Goal: Task Accomplishment & Management: Use online tool/utility

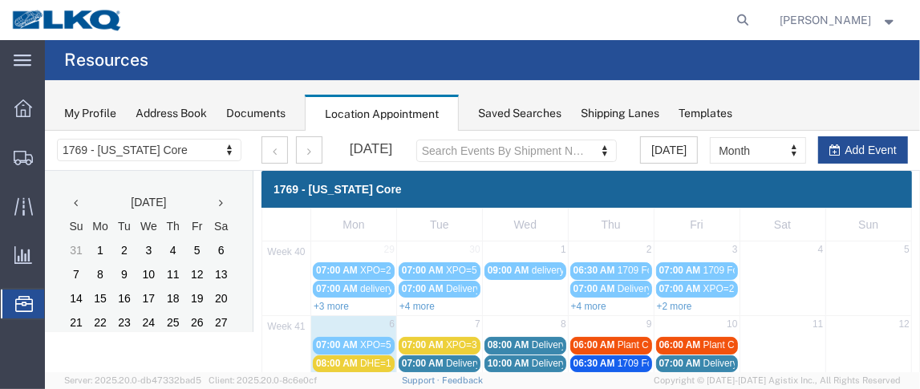
scroll to position [19, 0]
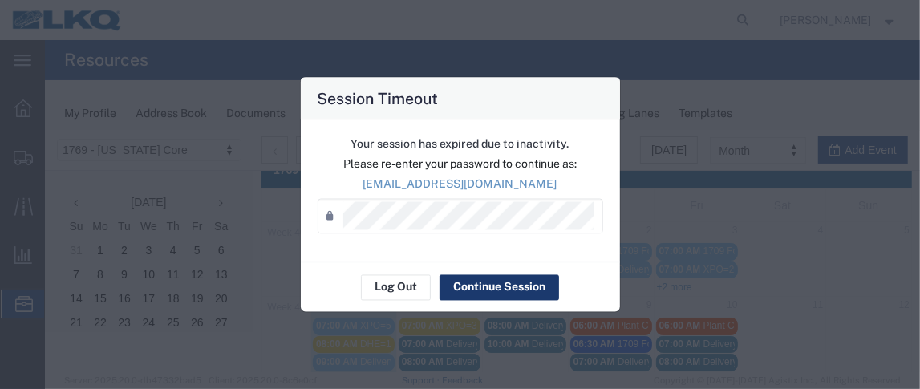
click at [478, 285] on button "Continue Session" at bounding box center [498, 287] width 119 height 26
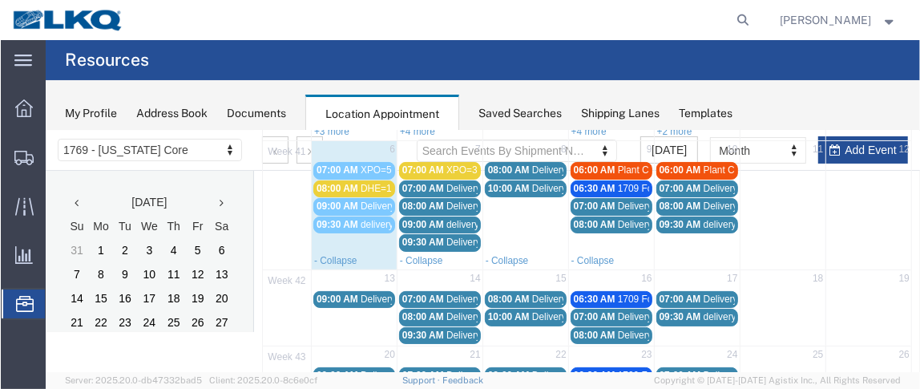
scroll to position [168, 0]
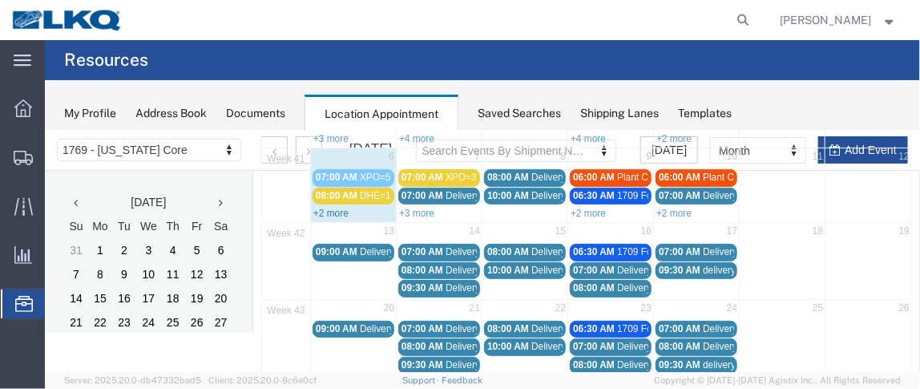
click at [333, 209] on link "+2 more" at bounding box center [330, 212] width 35 height 11
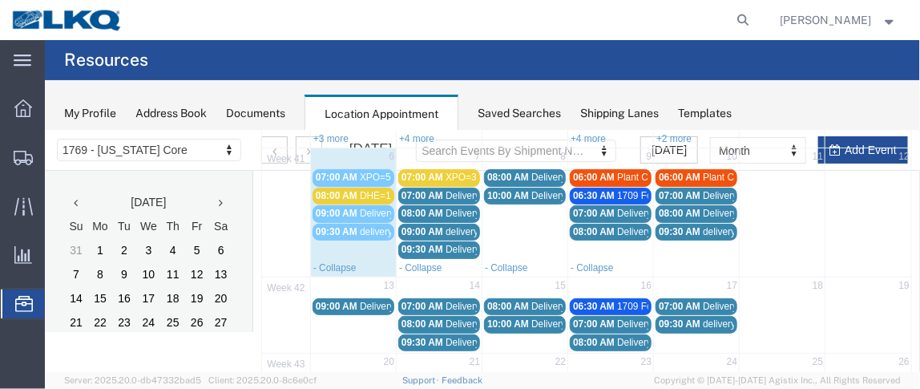
click at [332, 194] on span "08:00 AM" at bounding box center [336, 194] width 42 height 11
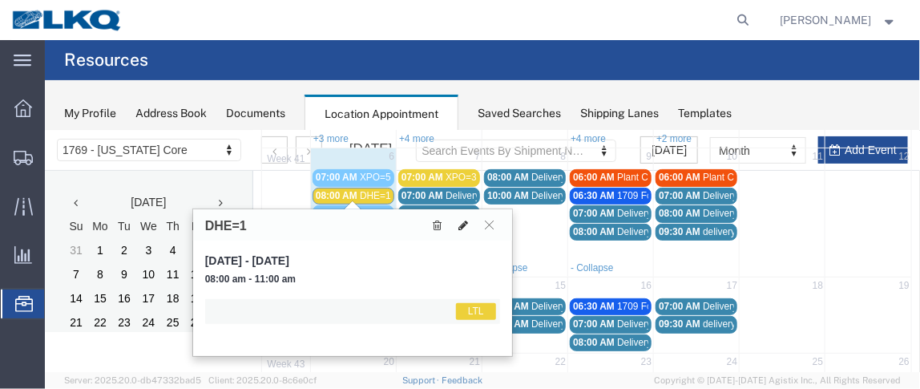
click at [467, 223] on icon at bounding box center [463, 224] width 10 height 11
select select "1"
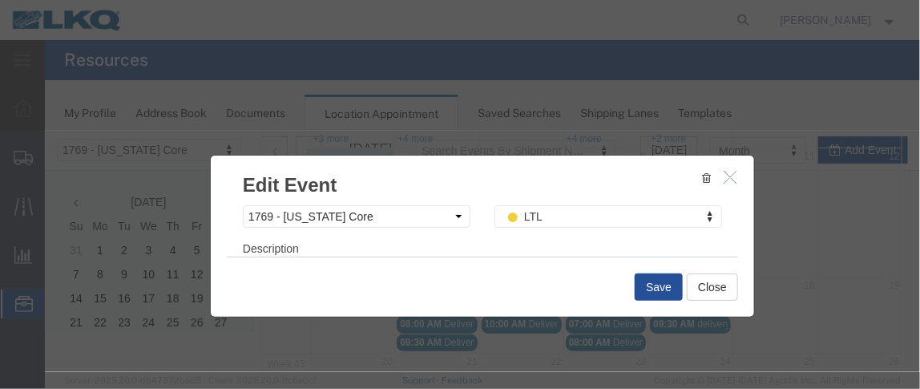
scroll to position [303, 0]
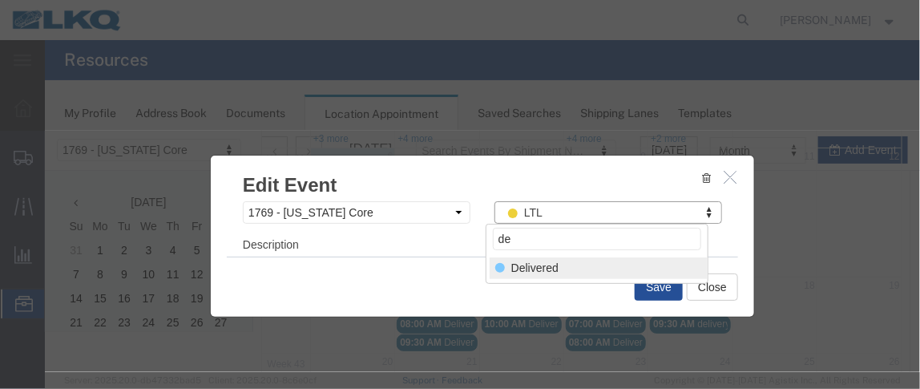
type input "de"
select select "40"
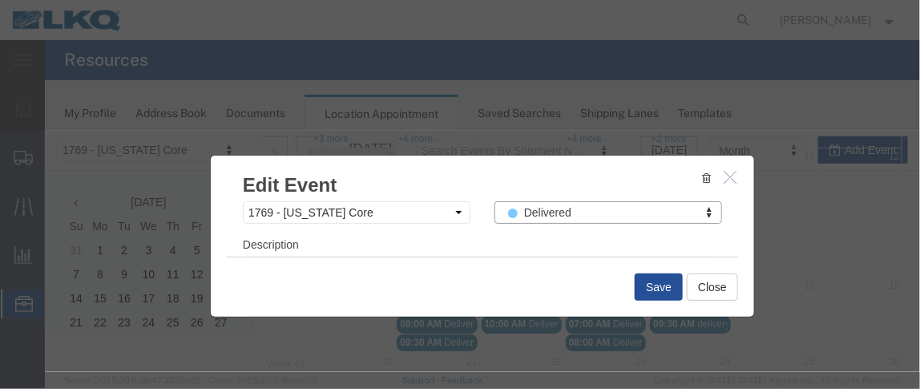
scroll to position [299, 0]
drag, startPoint x: 704, startPoint y: 292, endPoint x: 645, endPoint y: 315, distance: 63.7
click at [645, 320] on div "Edit Event Event Title DHE=1 Start Date [DATE] Start Time 8:00 AM End Date [DAT…" at bounding box center [482, 250] width 876 height 241
click at [644, 292] on button "Save" at bounding box center [658, 286] width 48 height 27
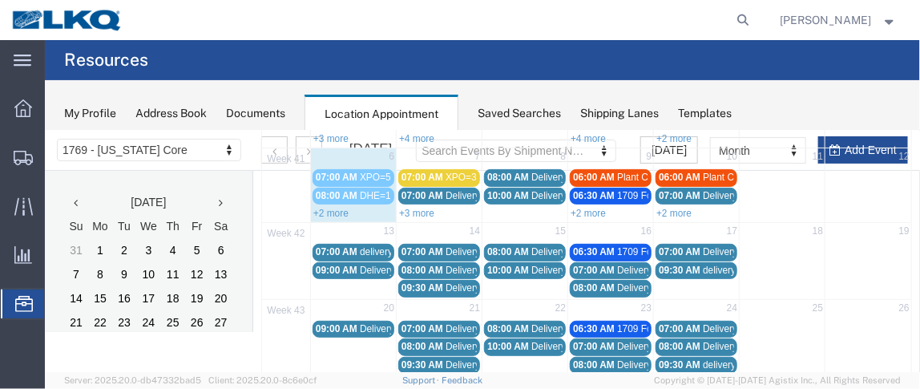
scroll to position [155, 0]
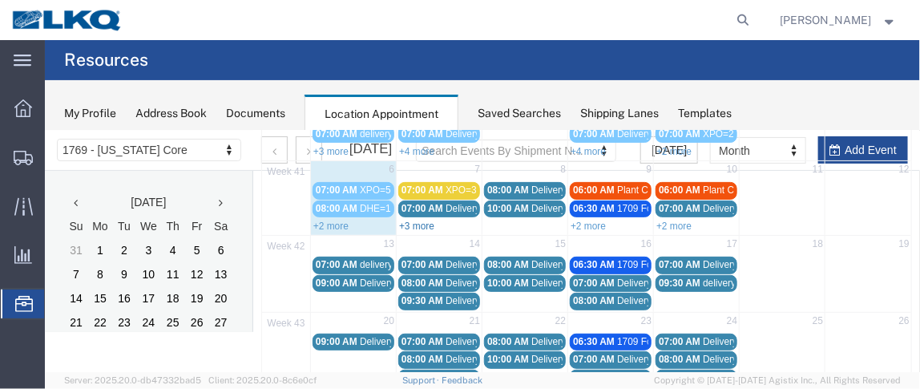
click at [412, 220] on link "+3 more" at bounding box center [415, 225] width 35 height 11
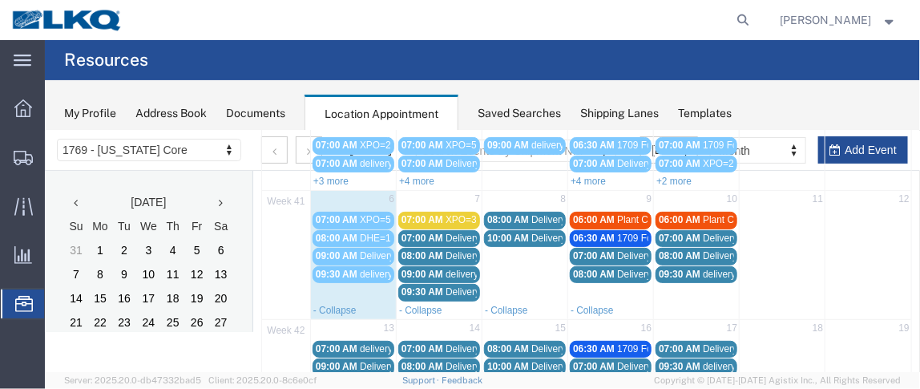
scroll to position [126, 0]
